Goal: Task Accomplishment & Management: Manage account settings

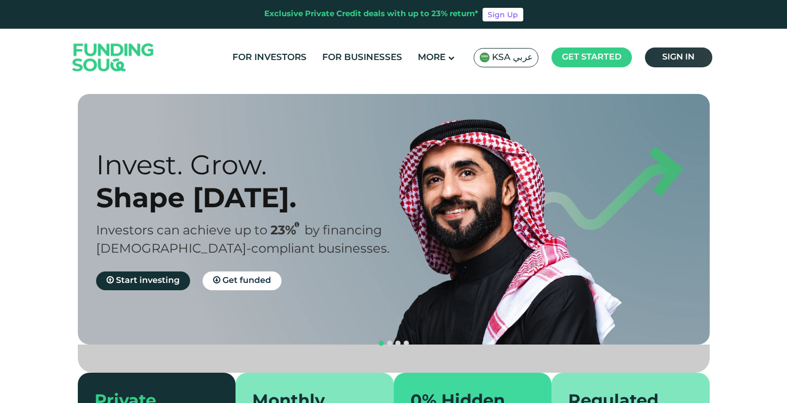
click at [692, 55] on span "Sign in" at bounding box center [678, 57] width 32 height 8
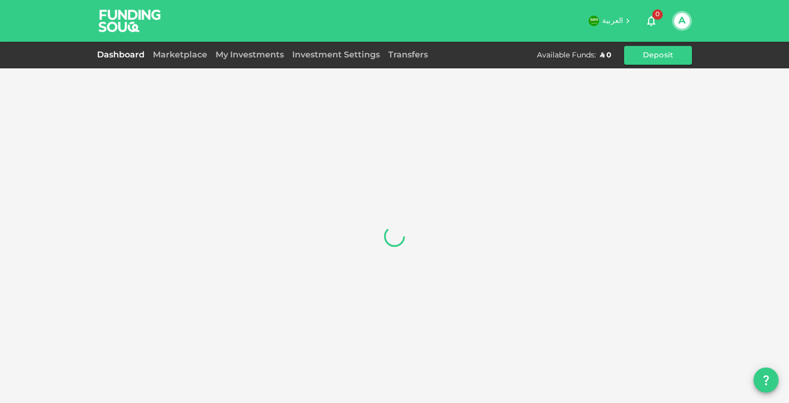
scroll to position [1, 0]
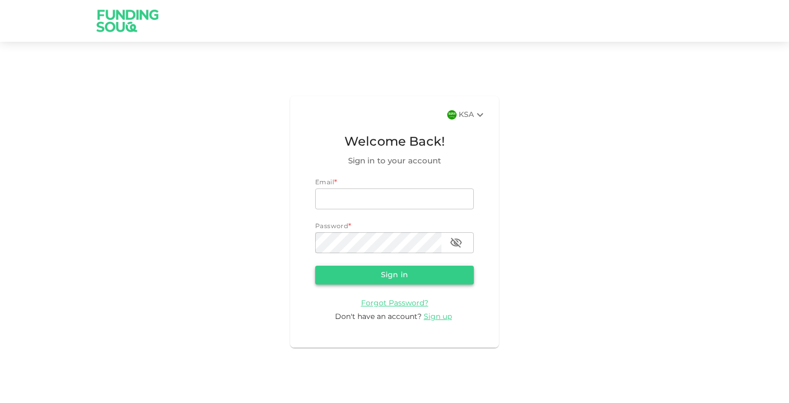
type input "alamsyedmo@gmail.com"
click at [413, 278] on button "Sign in" at bounding box center [394, 275] width 159 height 19
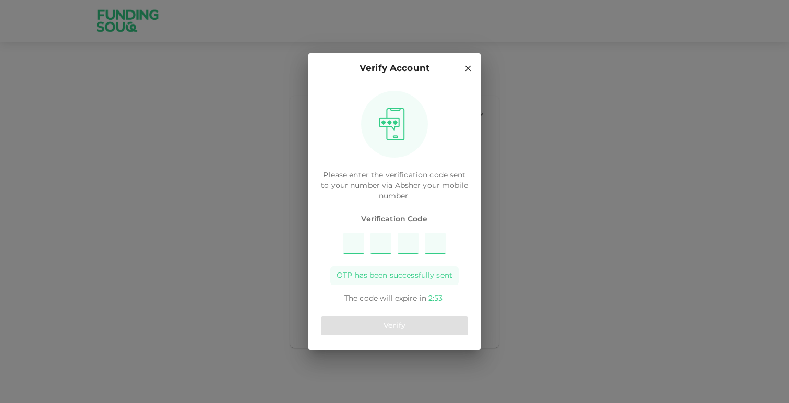
type input "1"
type input "3"
type input "8"
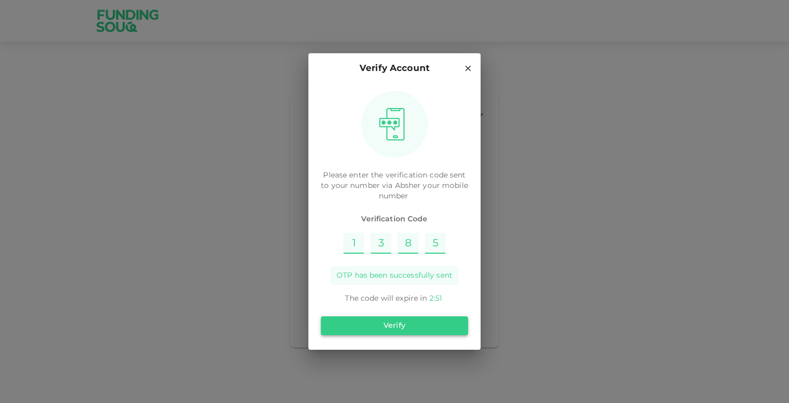
type input "5"
click at [400, 330] on button "Verify" at bounding box center [394, 325] width 147 height 19
